Goal: Navigation & Orientation: Understand site structure

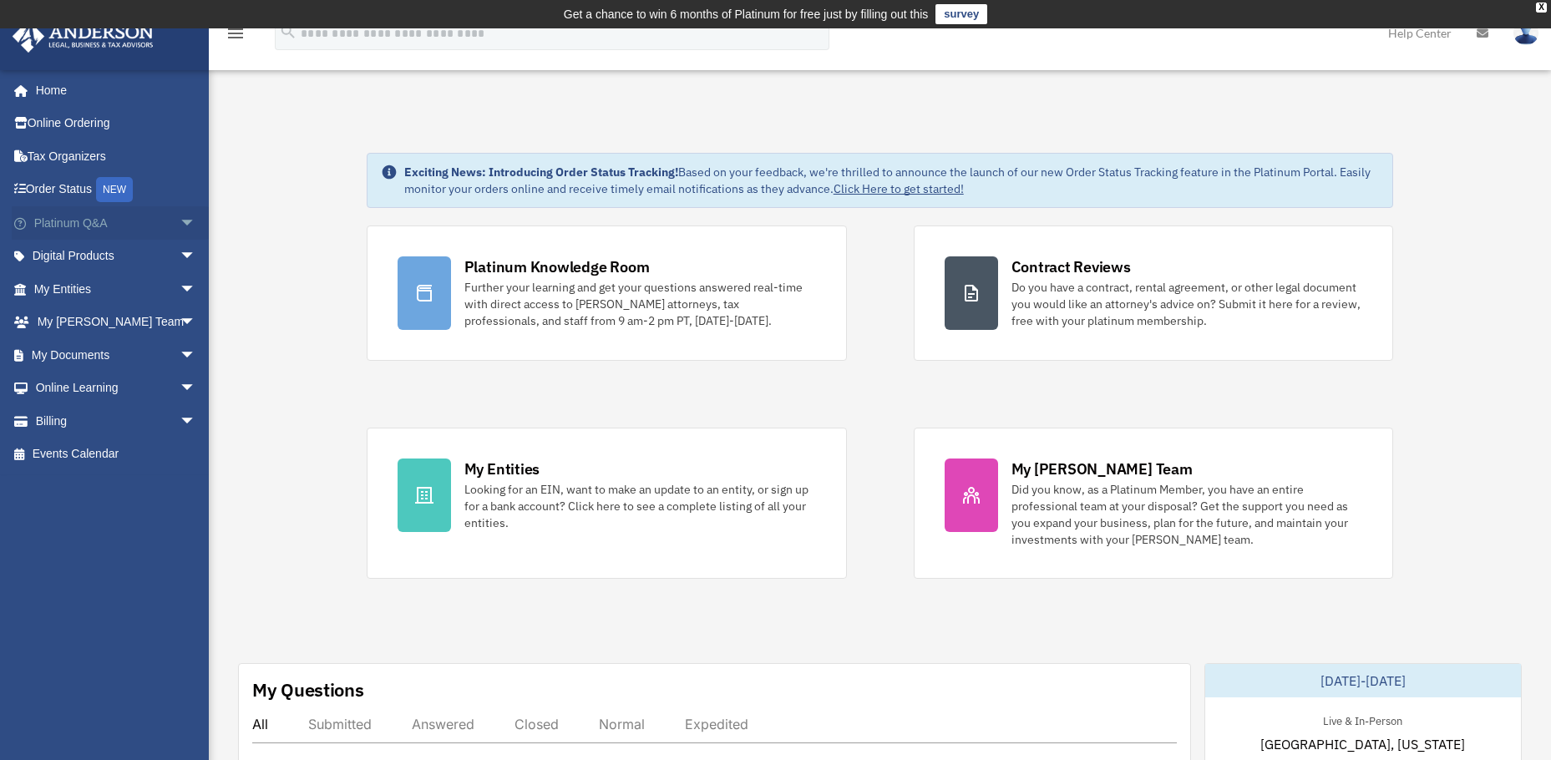
click at [115, 228] on link "Platinum Q&A arrow_drop_down" at bounding box center [117, 222] width 210 height 33
click at [180, 222] on span "arrow_drop_down" at bounding box center [196, 223] width 33 height 34
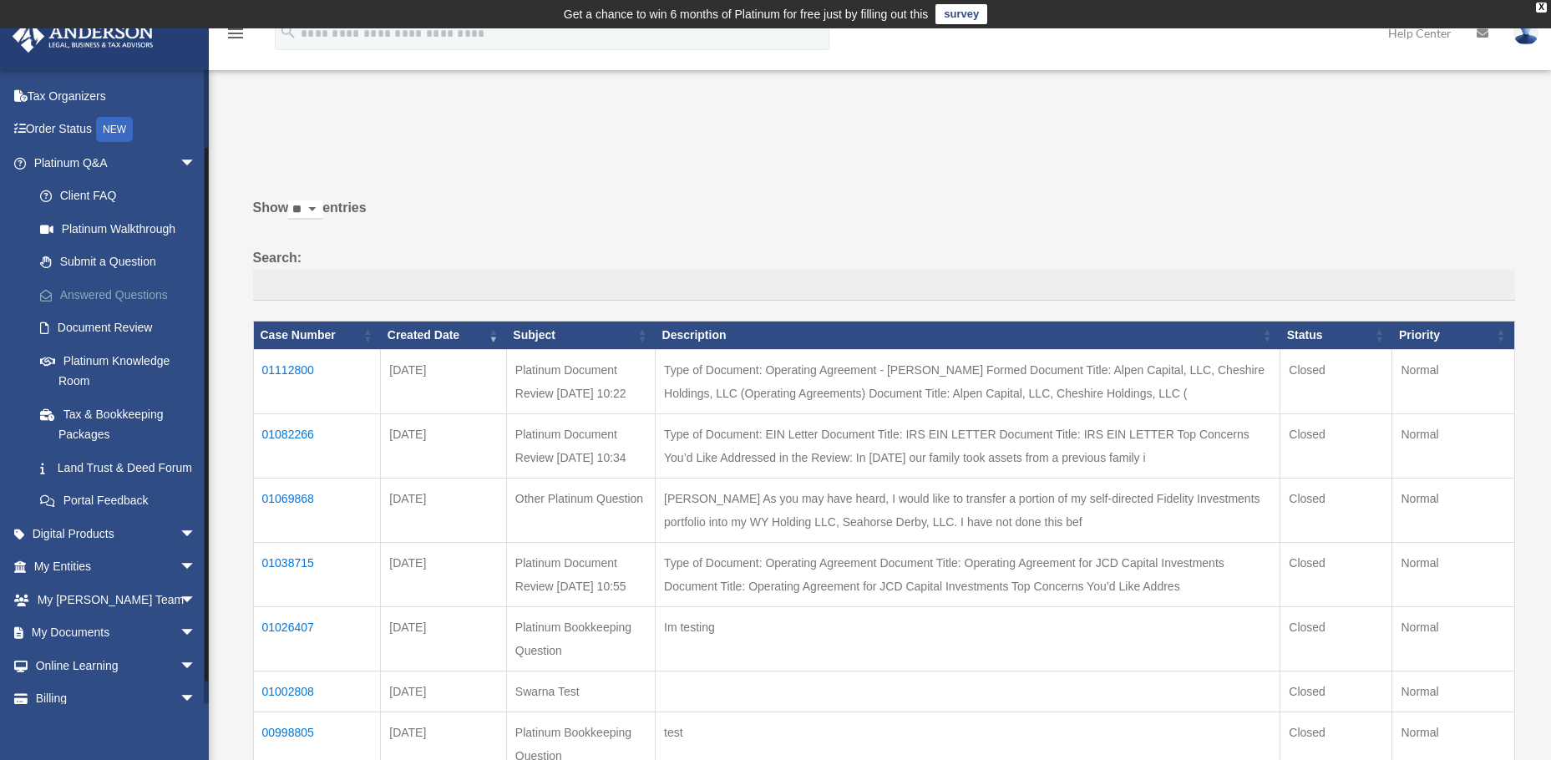
scroll to position [84, 0]
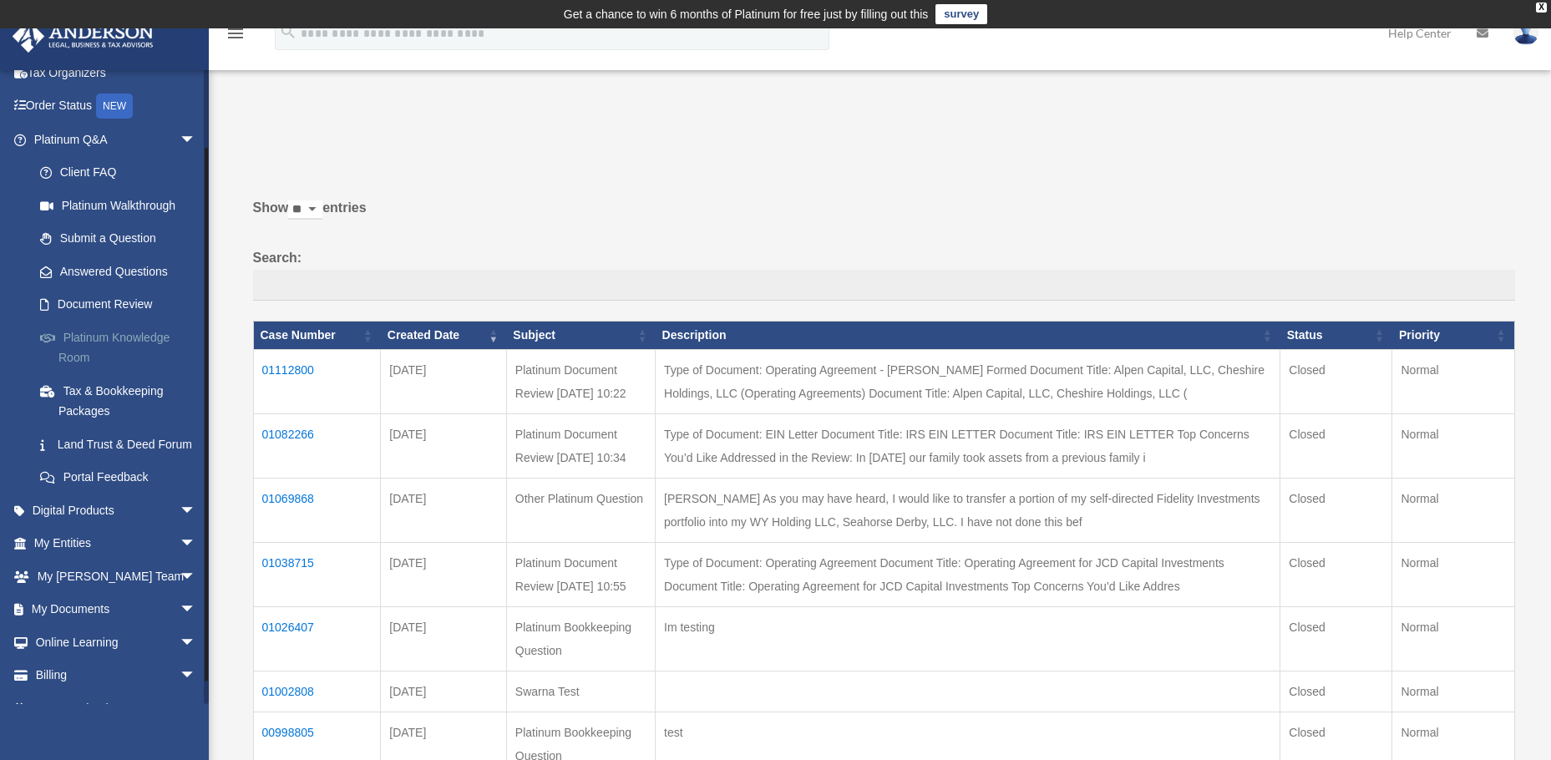
click at [81, 341] on link "Platinum Knowledge Room" at bounding box center [122, 347] width 198 height 53
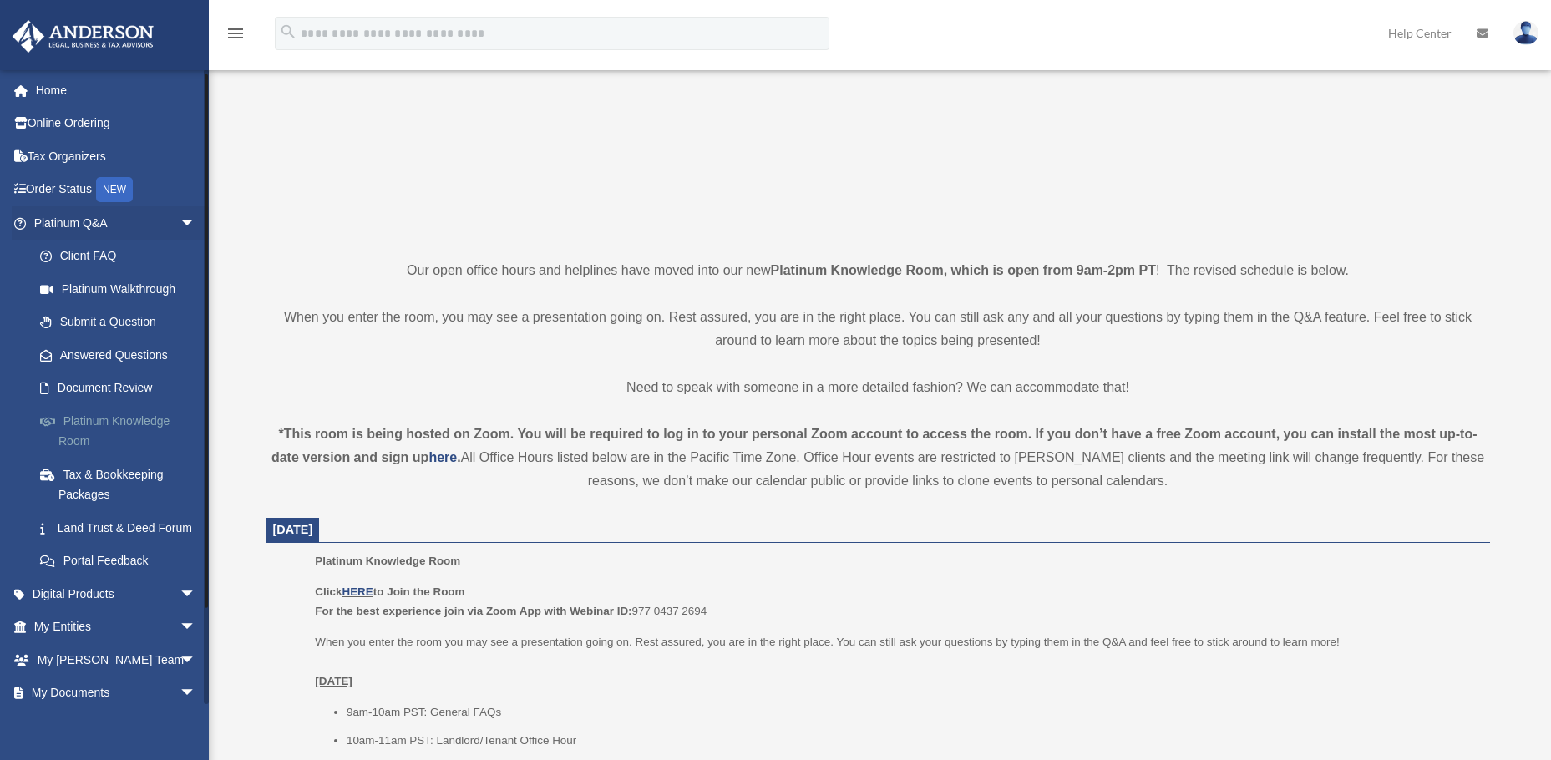
scroll to position [84, 0]
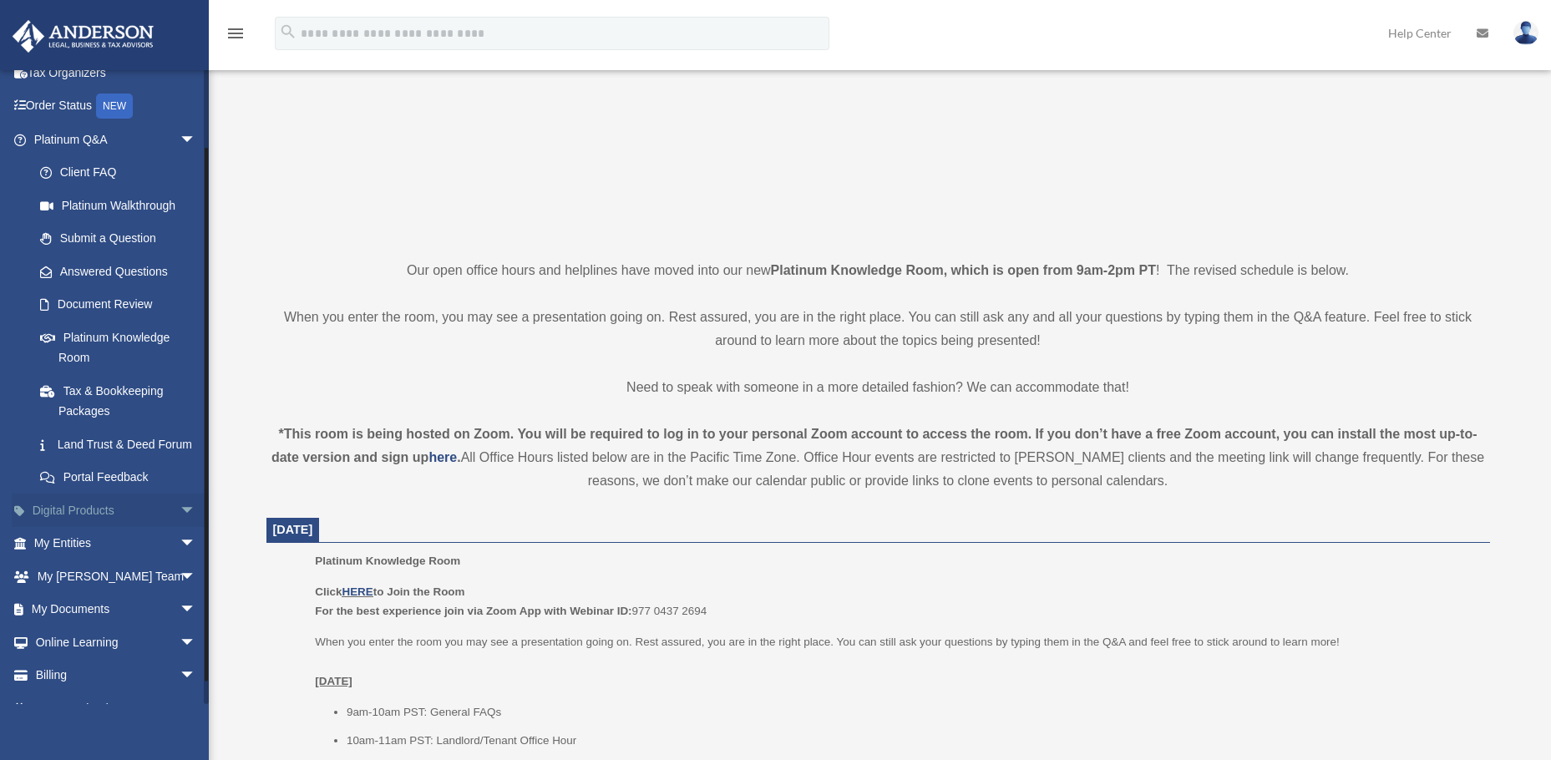
click at [156, 509] on link "Digital Products arrow_drop_down" at bounding box center [117, 510] width 210 height 33
click at [180, 509] on span "arrow_drop_down" at bounding box center [196, 511] width 33 height 34
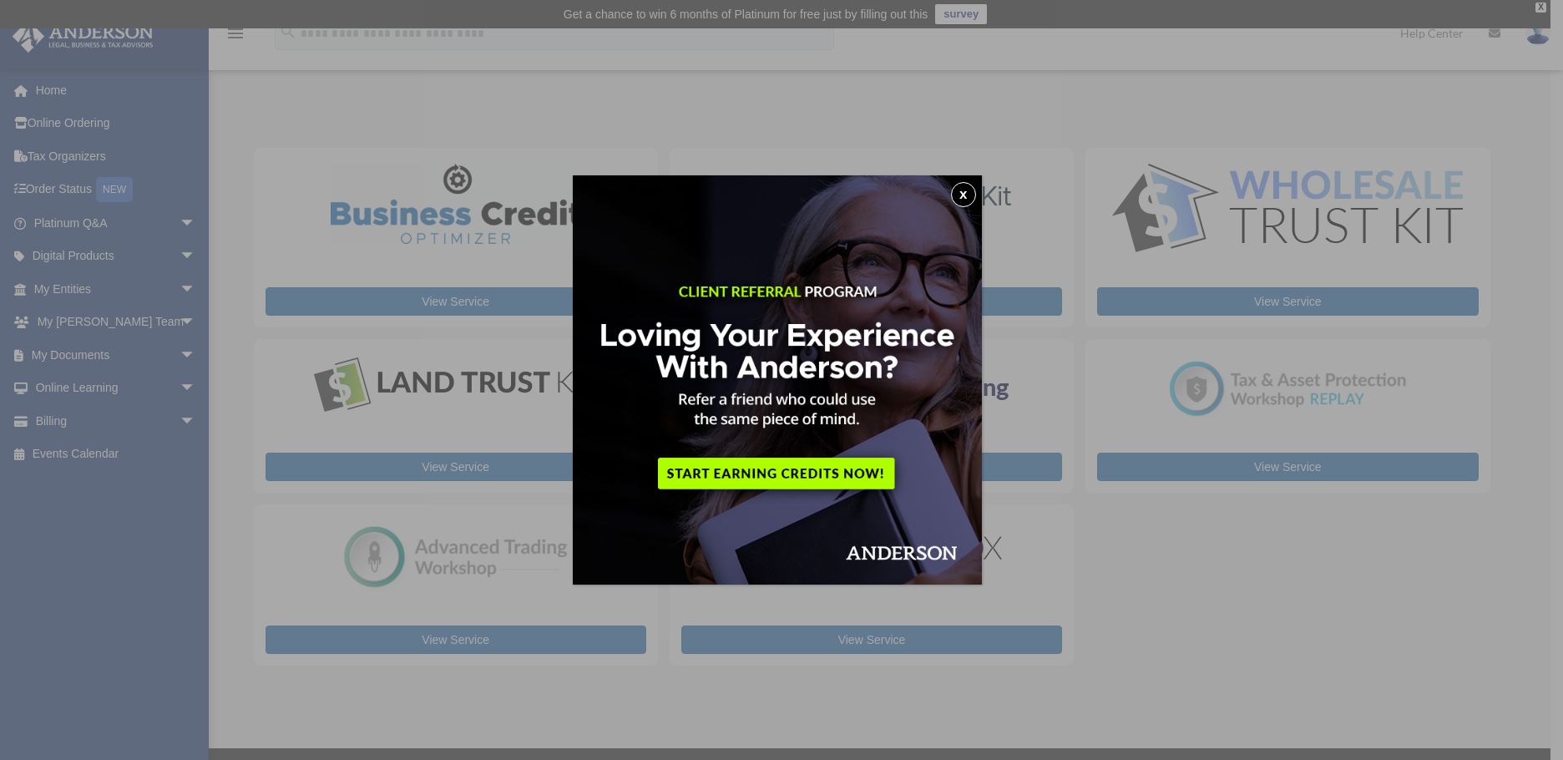
click at [963, 195] on button "x" at bounding box center [963, 194] width 25 height 25
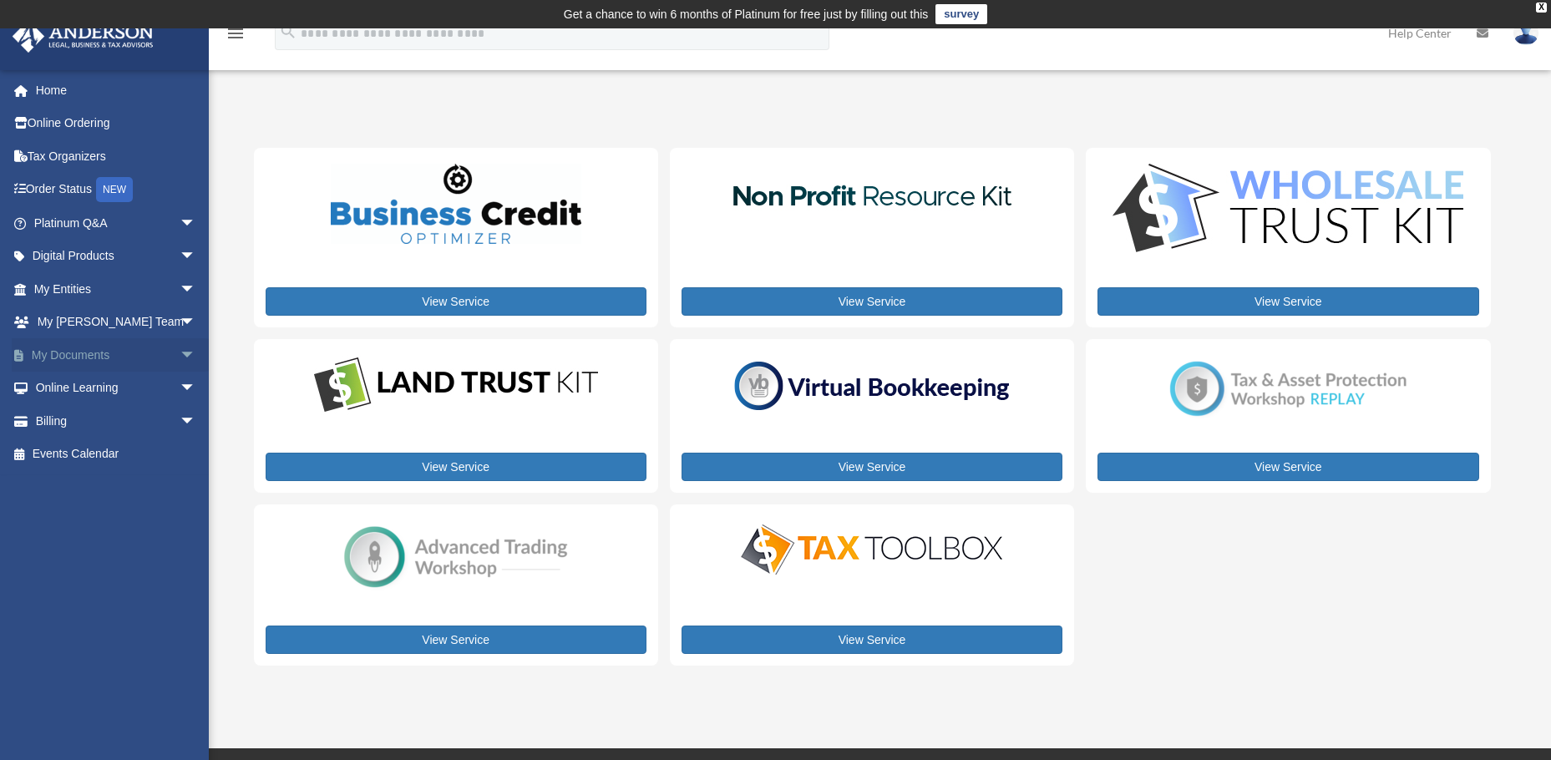
click at [180, 346] on span "arrow_drop_down" at bounding box center [196, 355] width 33 height 34
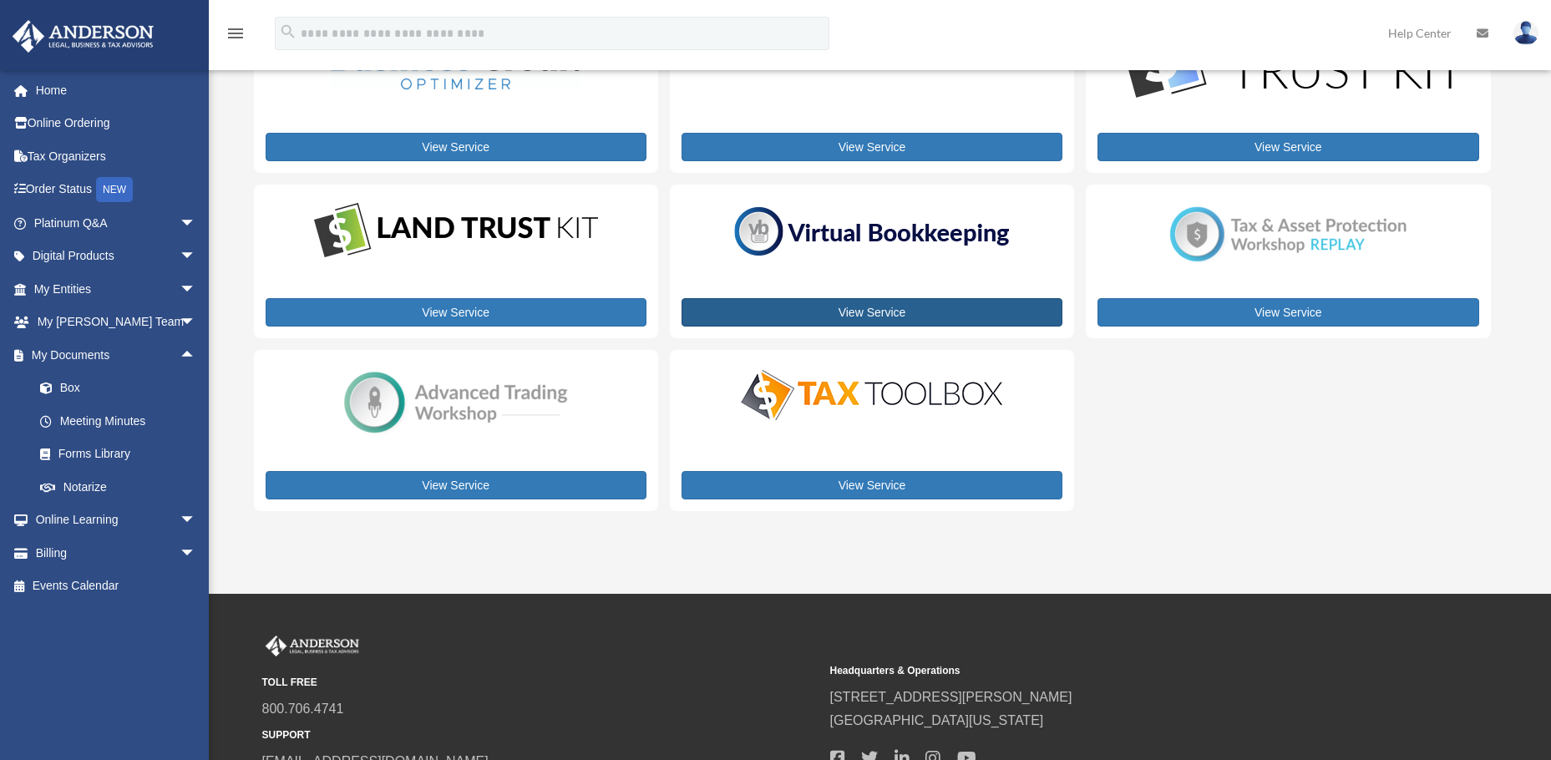
scroll to position [167, 0]
